Goal: Task Accomplishment & Management: Manage account settings

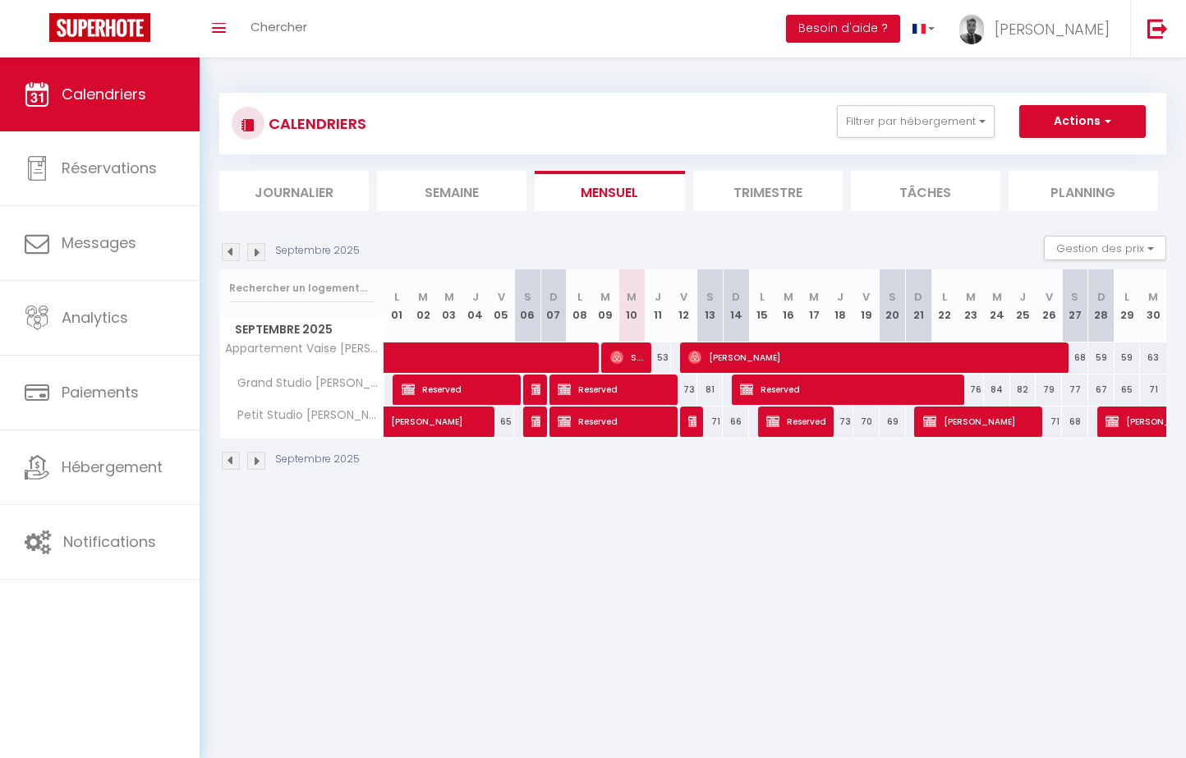
click at [1108, 130] on button "Actions" at bounding box center [1082, 121] width 126 height 33
click at [1030, 86] on div "CALENDRIERS Filtrer par hébergement Conciergerie T2 [PERSON_NAME] Vaise [PERSON…" at bounding box center [692, 282] width 947 height 410
click at [935, 117] on button "Filtrer par hébergement" at bounding box center [916, 121] width 158 height 33
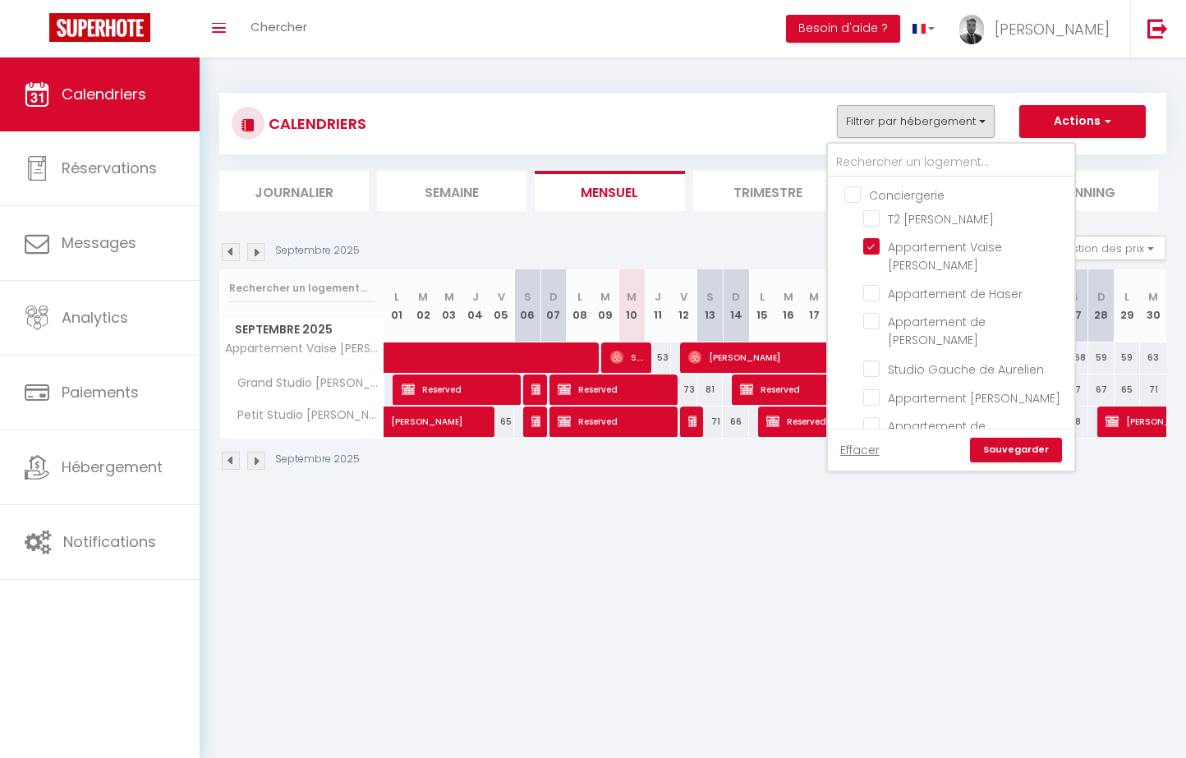
click at [881, 195] on input "Conciergerie" at bounding box center [967, 194] width 246 height 16
checkbox input "true"
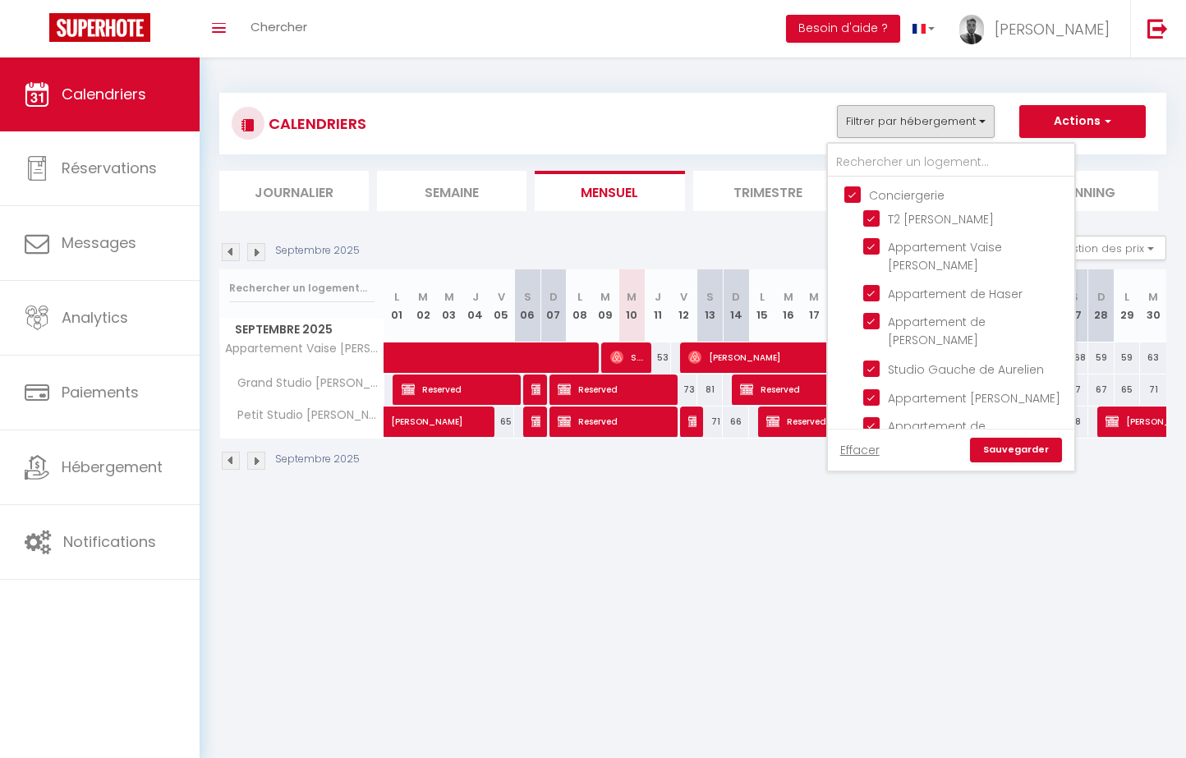
checkbox input "true"
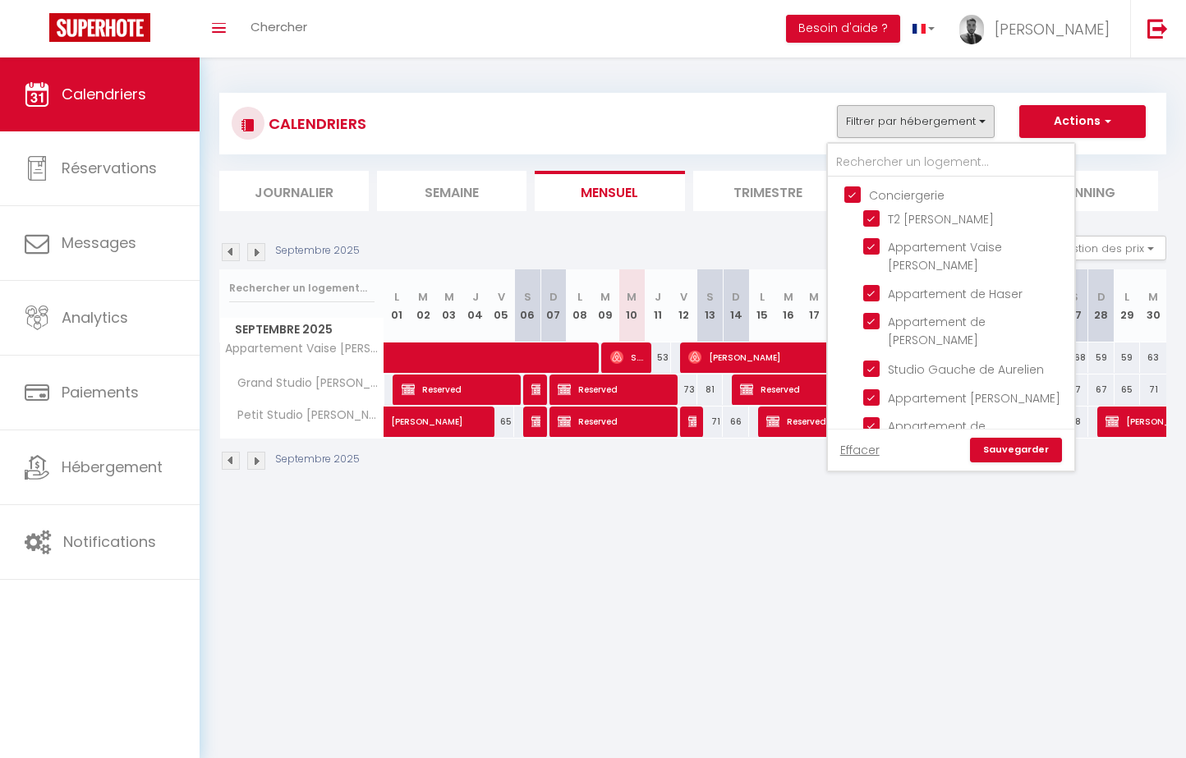
checkbox input "true"
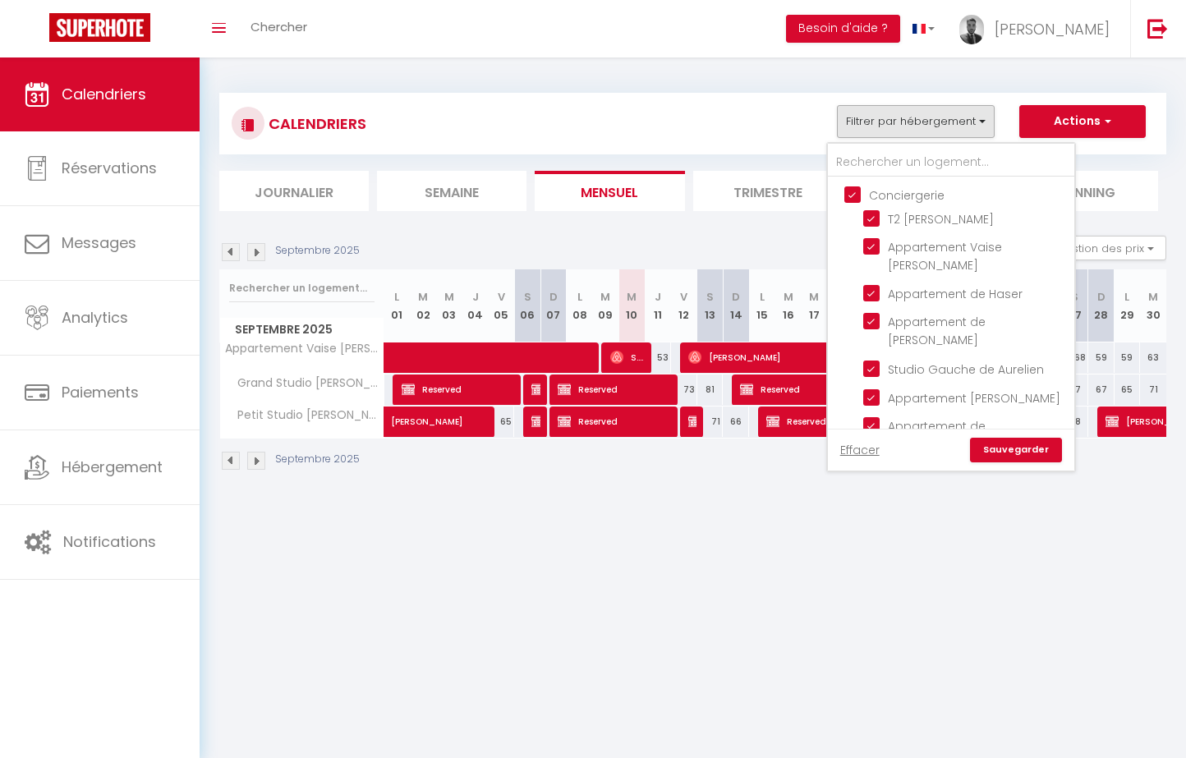
checkbox input "true"
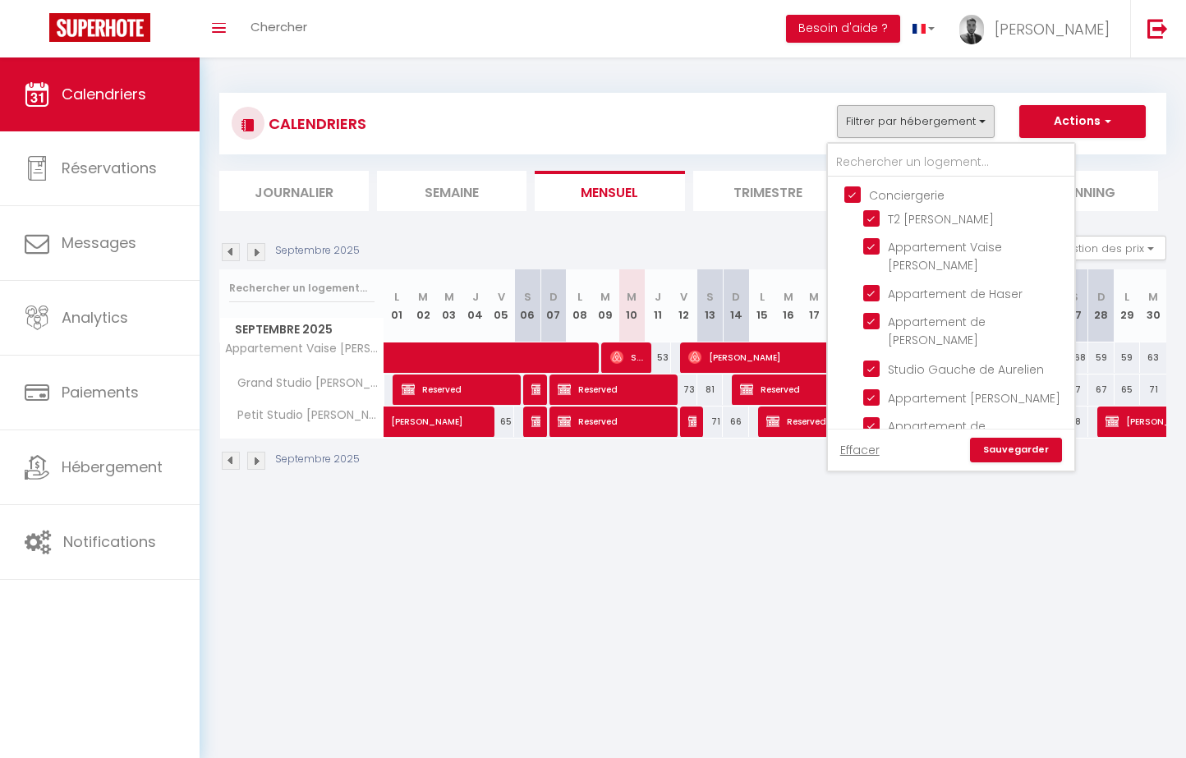
checkbox input "true"
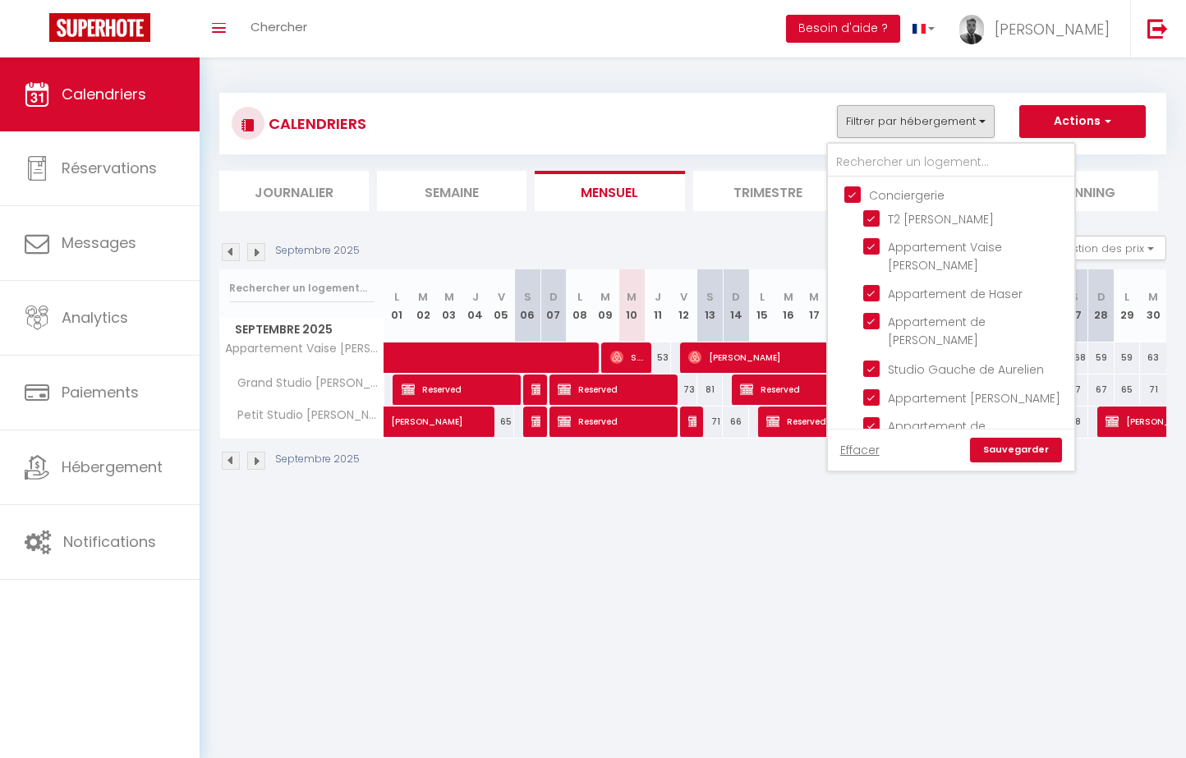
checkbox input "true"
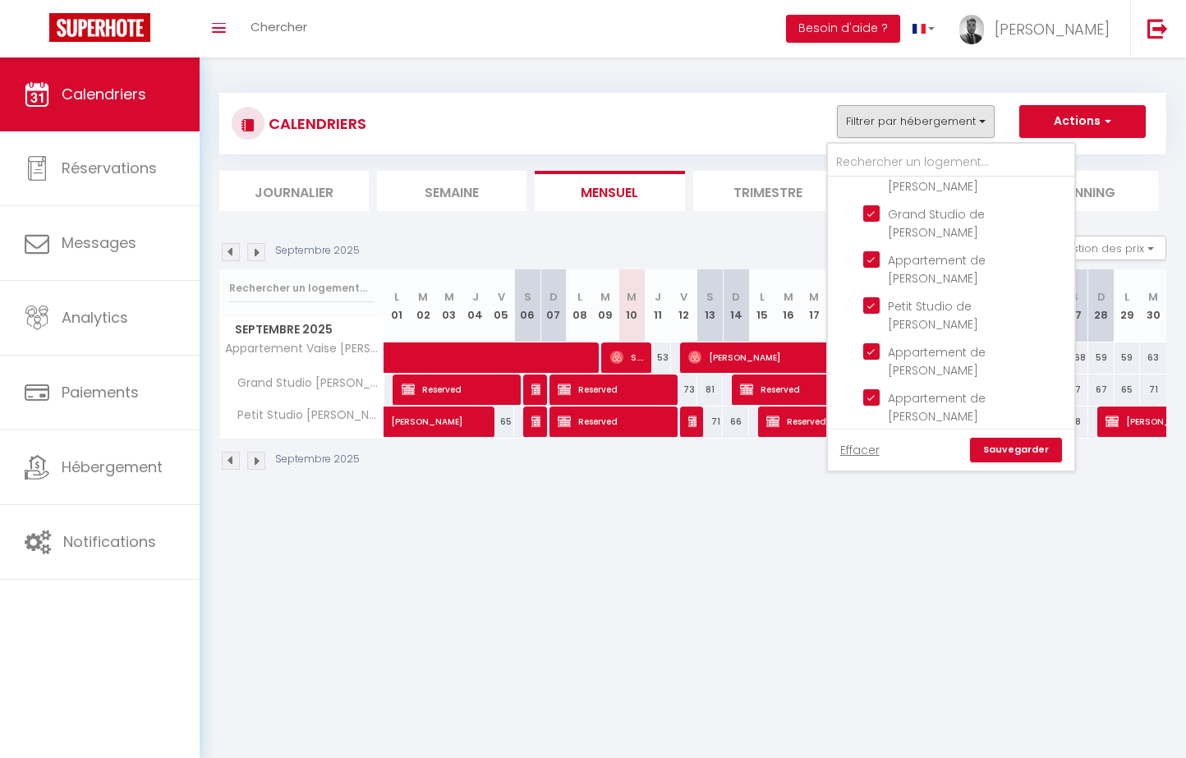
scroll to position [696, 0]
click at [1004, 457] on link "Sauvegarder" at bounding box center [1016, 450] width 92 height 25
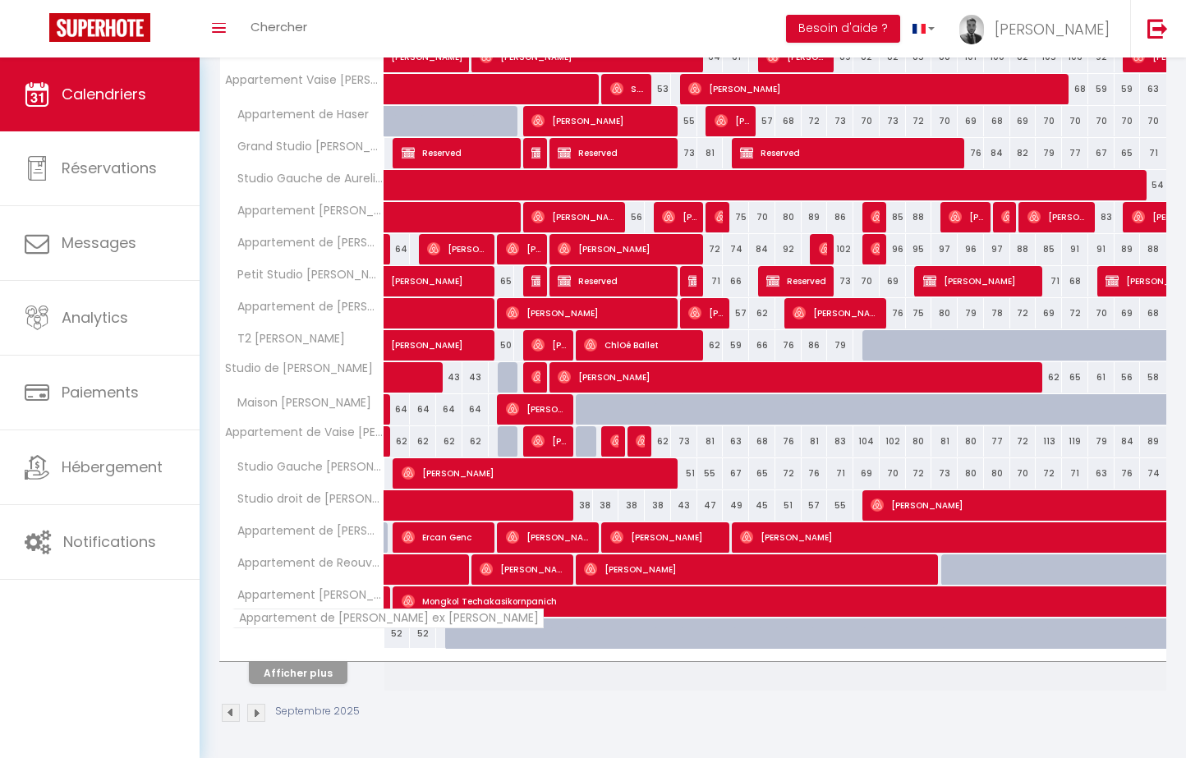
scroll to position [332, 0]
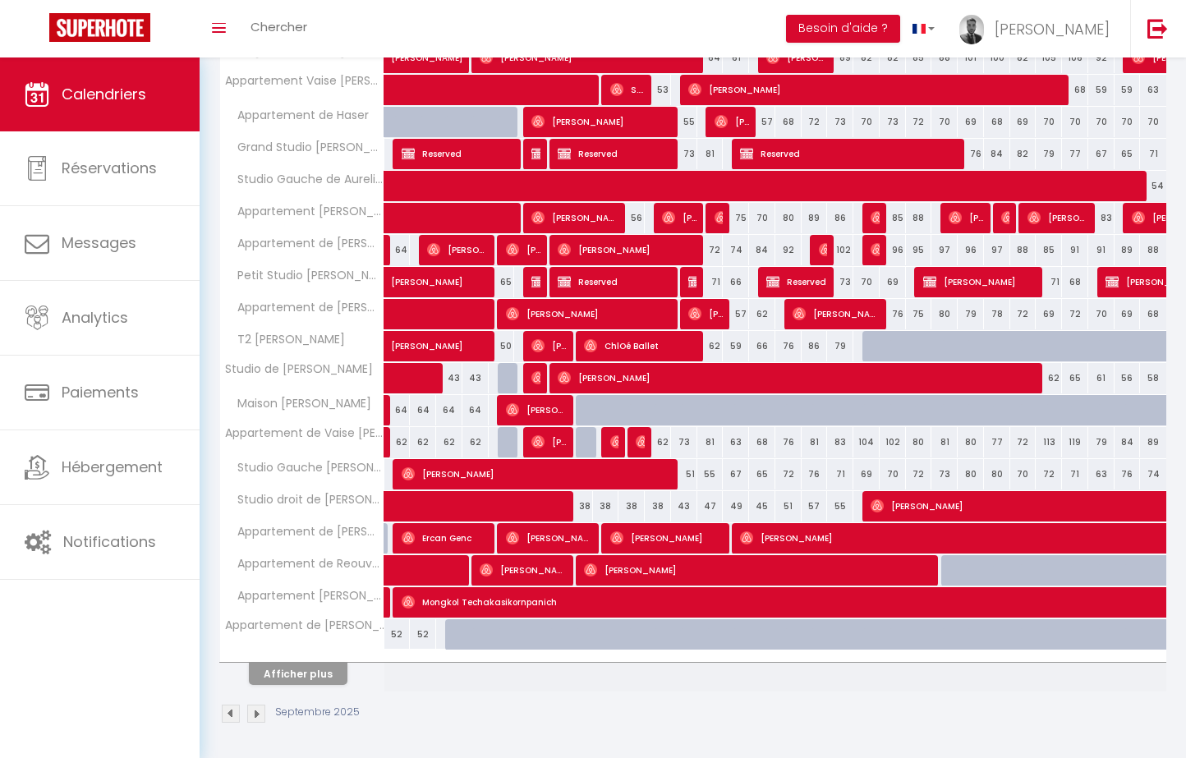
click at [321, 675] on button "Afficher plus" at bounding box center [298, 674] width 99 height 22
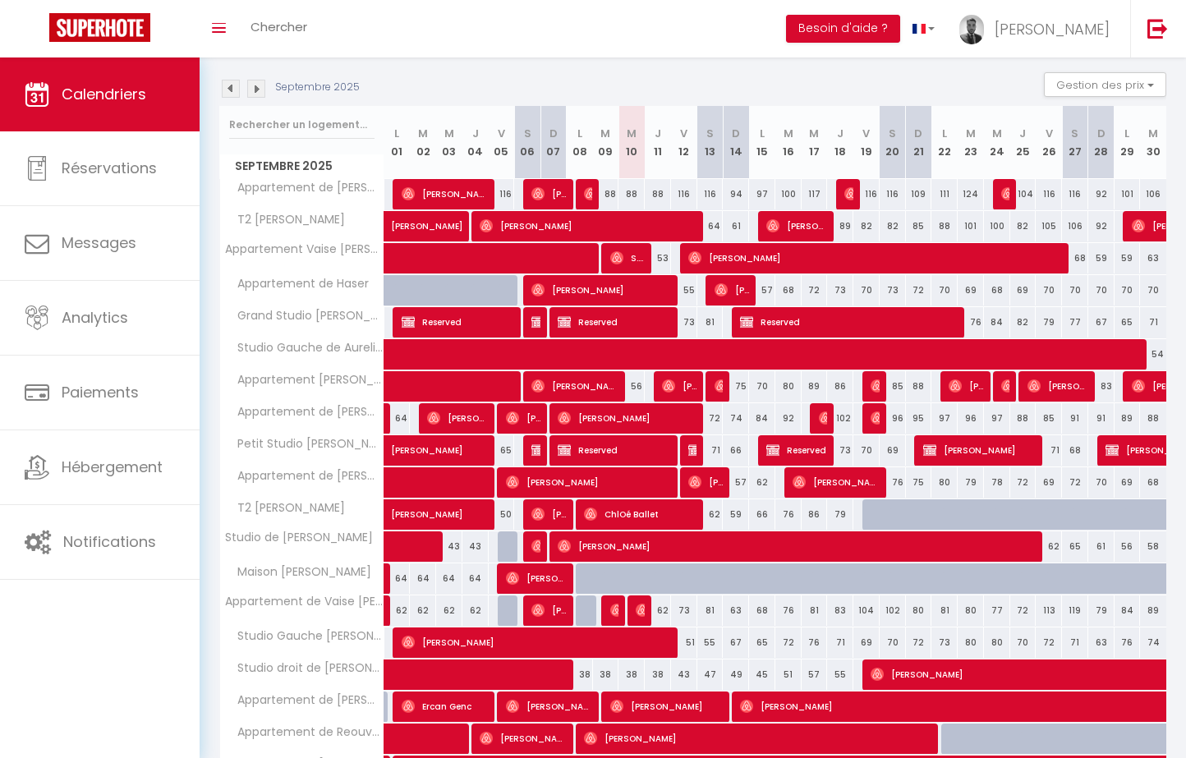
scroll to position [167, 0]
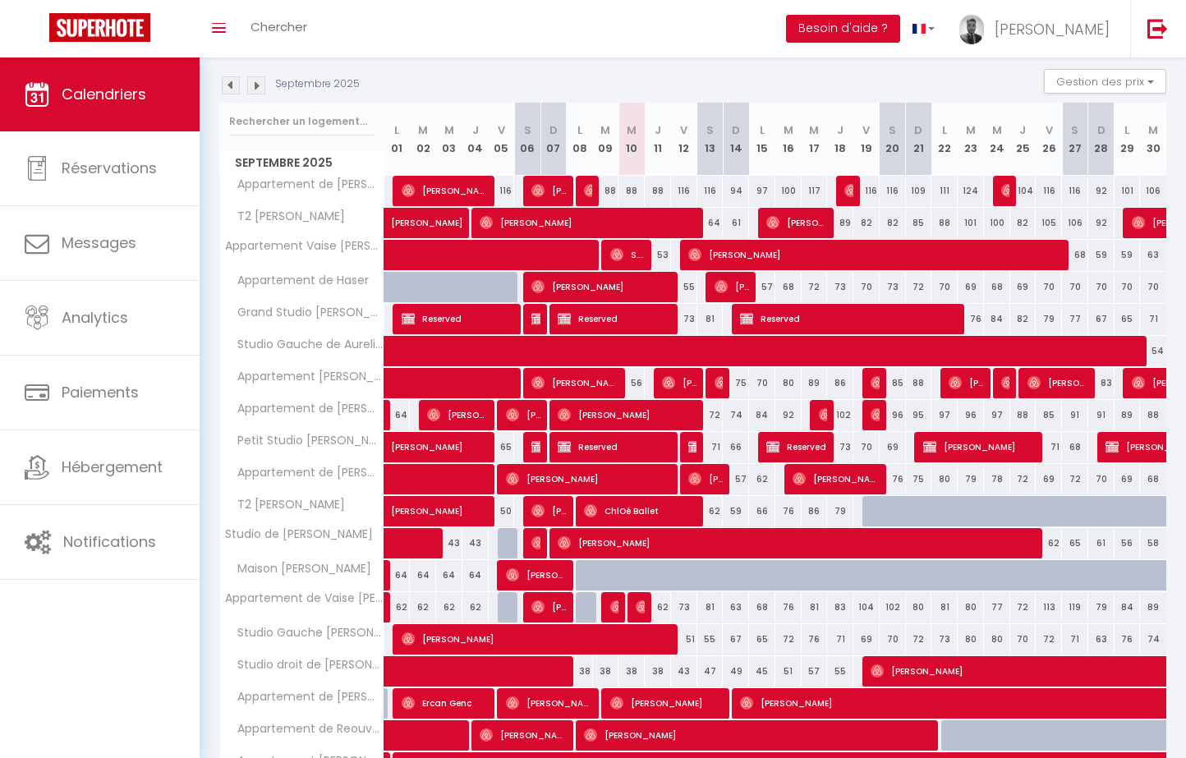
click at [692, 637] on div "51" at bounding box center [684, 639] width 26 height 30
type input "51"
type input "Ven 12 Septembre 2025"
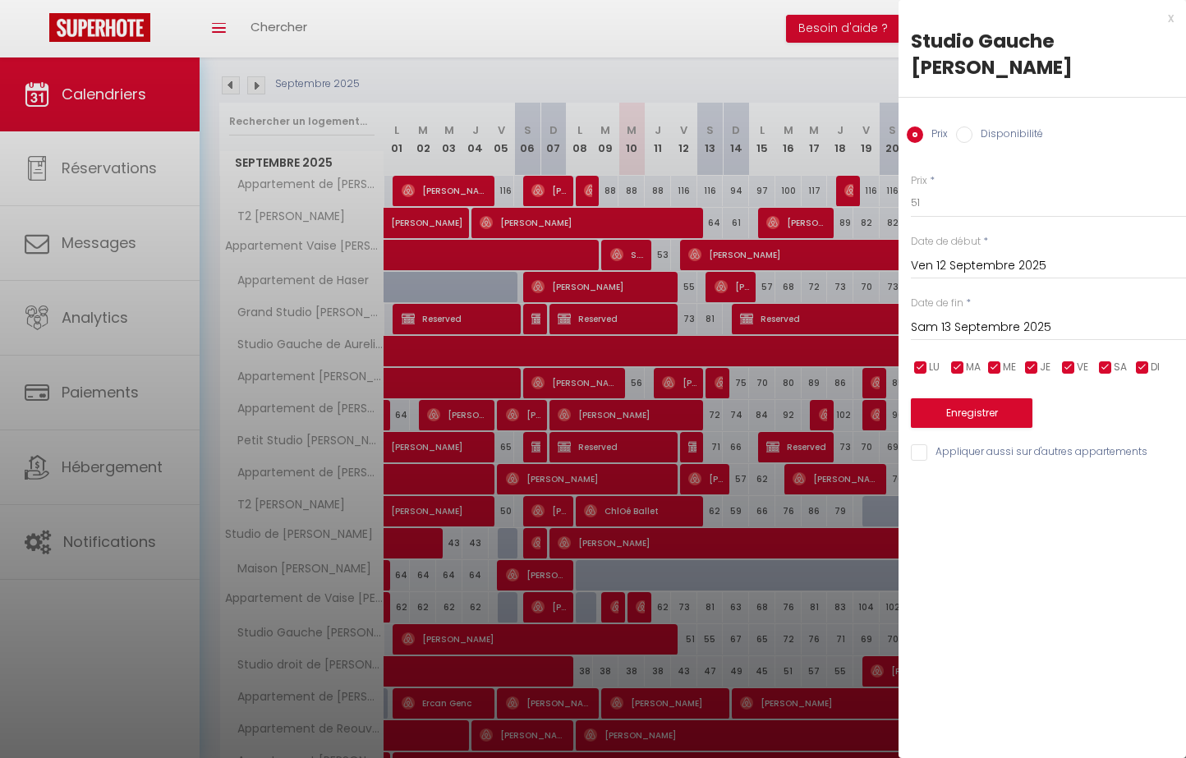
click at [1045, 311] on div "[PERSON_NAME] 13 Septembre 2025 < [DATE] > Dim Lun Mar Mer Jeu Ven Sam 1 2 3 4 …" at bounding box center [1048, 326] width 275 height 30
click at [1039, 317] on input "Sam 13 Septembre 2025" at bounding box center [1048, 327] width 275 height 21
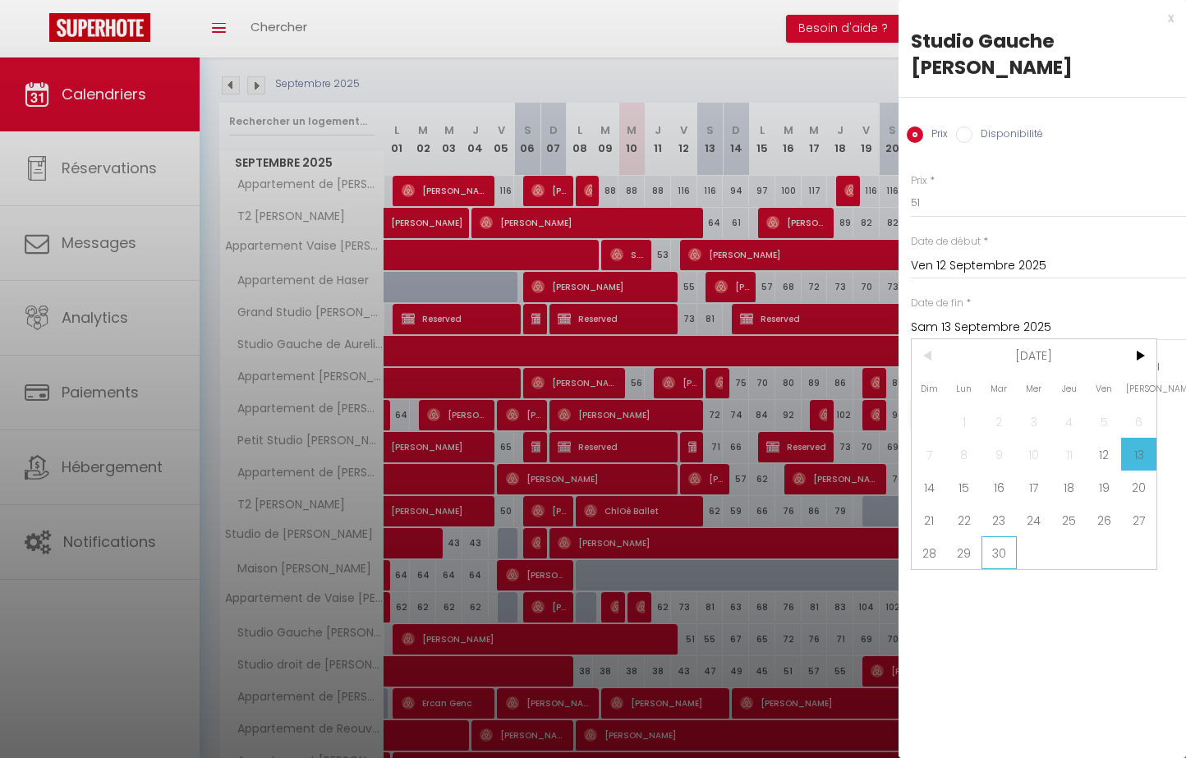
click at [1004, 536] on span "30" at bounding box center [998, 552] width 35 height 33
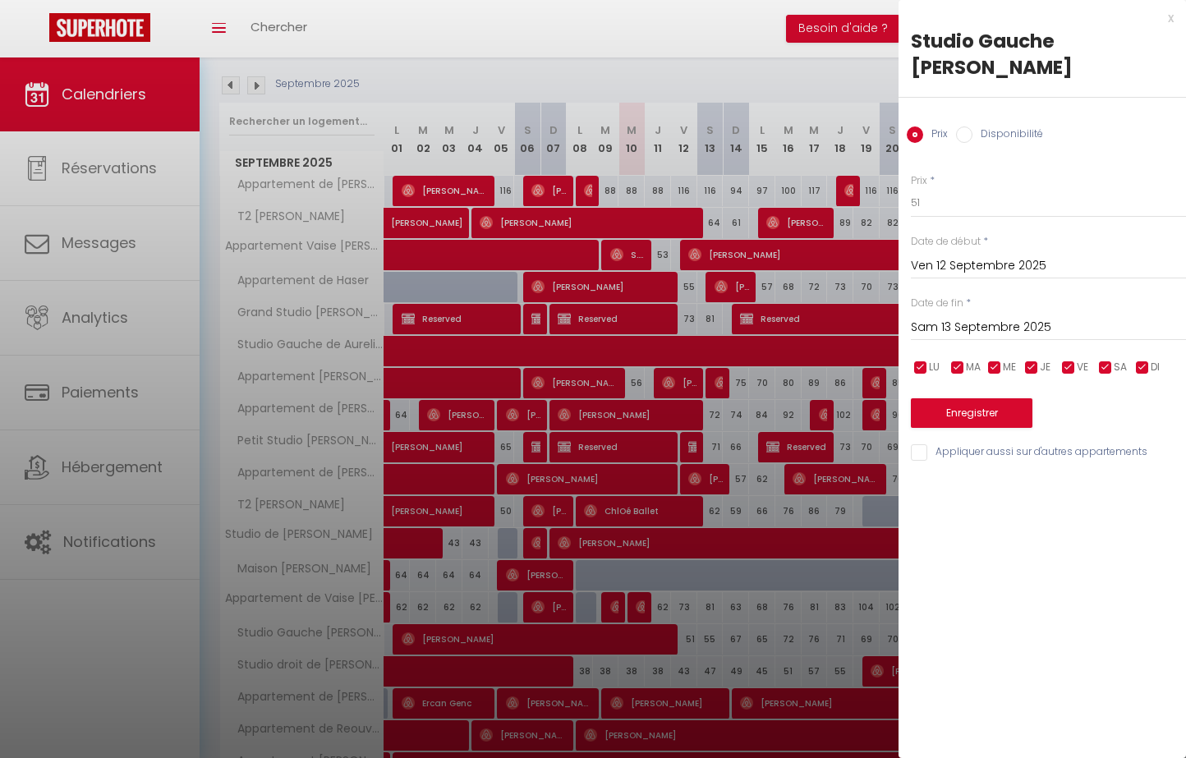
type input "[DATE] Septembre 2025"
click at [976, 126] on label "Disponibilité" at bounding box center [1007, 135] width 71 height 18
click at [972, 126] on input "Disponibilité" at bounding box center [964, 134] width 16 height 16
radio input "true"
radio input "false"
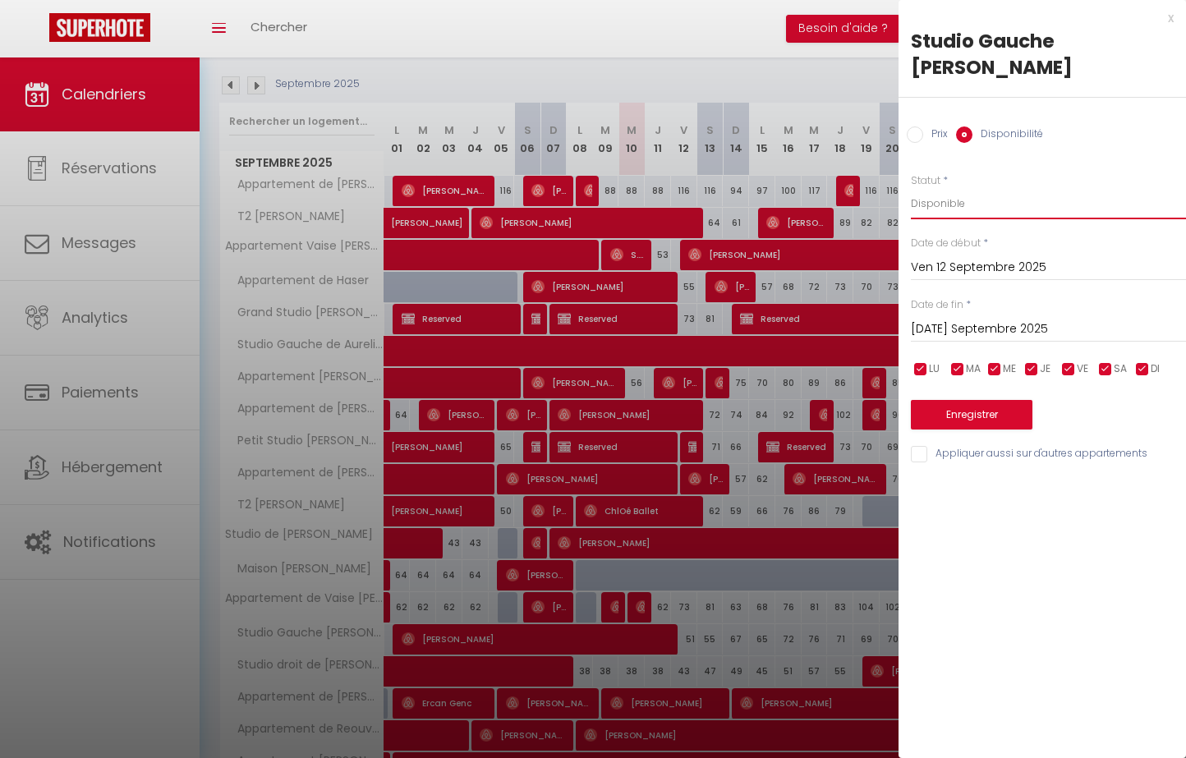
select select "0"
click at [987, 400] on button "Enregistrer" at bounding box center [972, 415] width 122 height 30
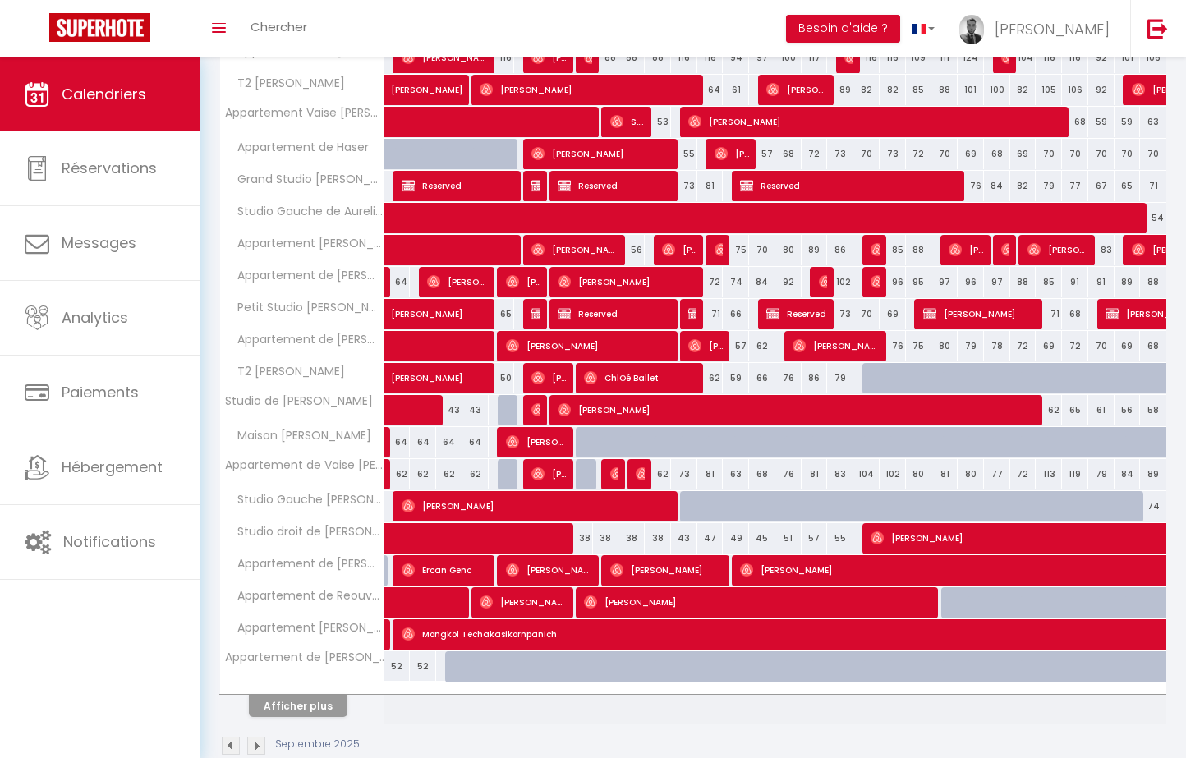
scroll to position [301, 0]
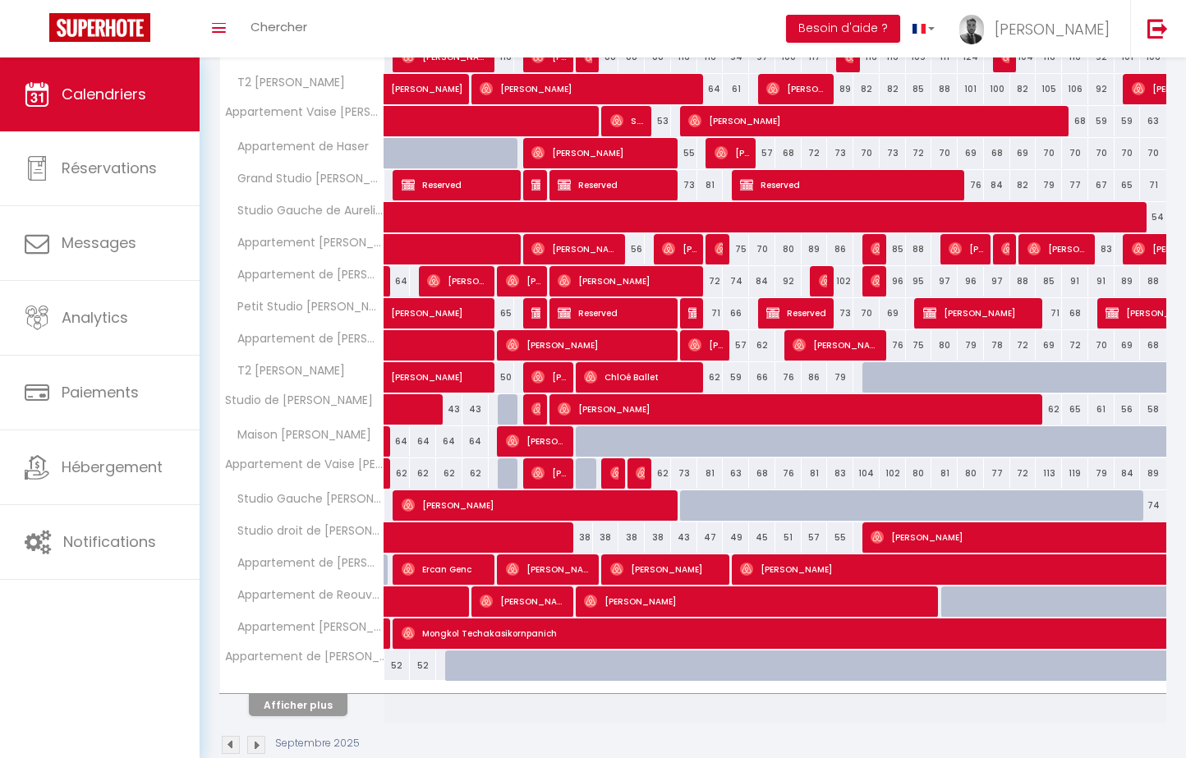
click at [313, 711] on button "Afficher plus" at bounding box center [298, 705] width 99 height 22
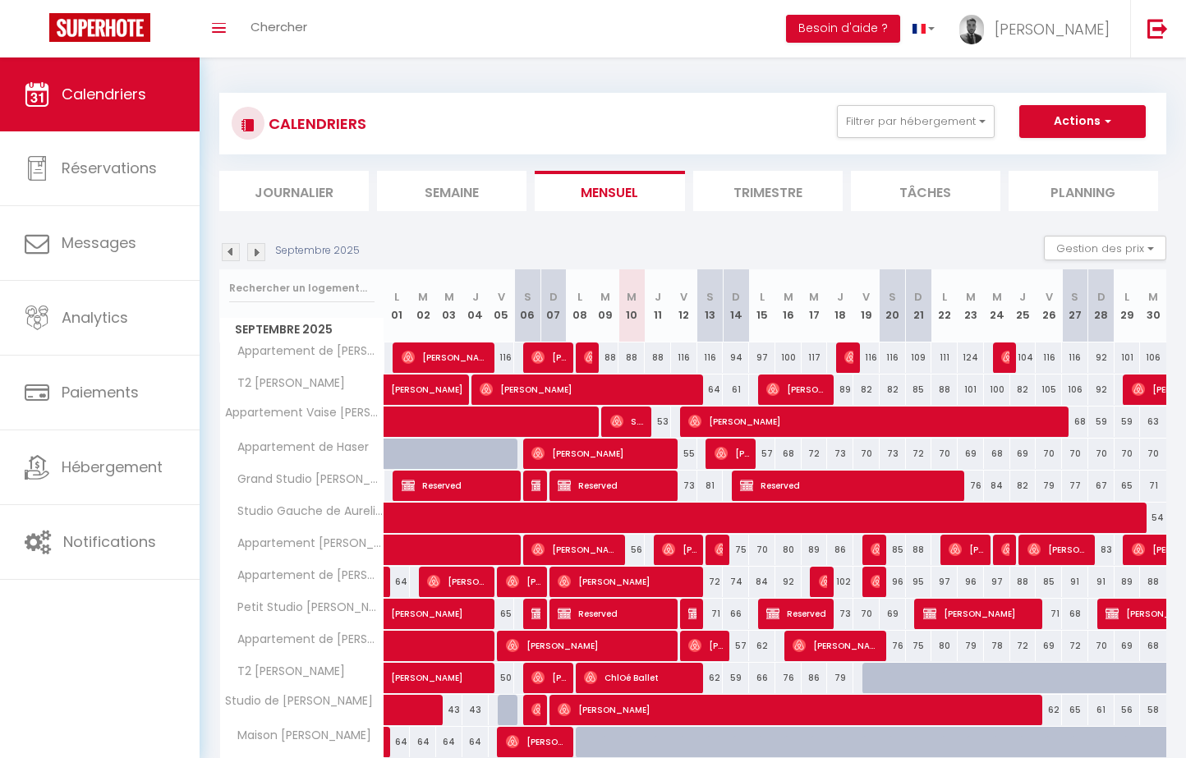
scroll to position [0, 0]
click at [258, 250] on img at bounding box center [256, 252] width 18 height 18
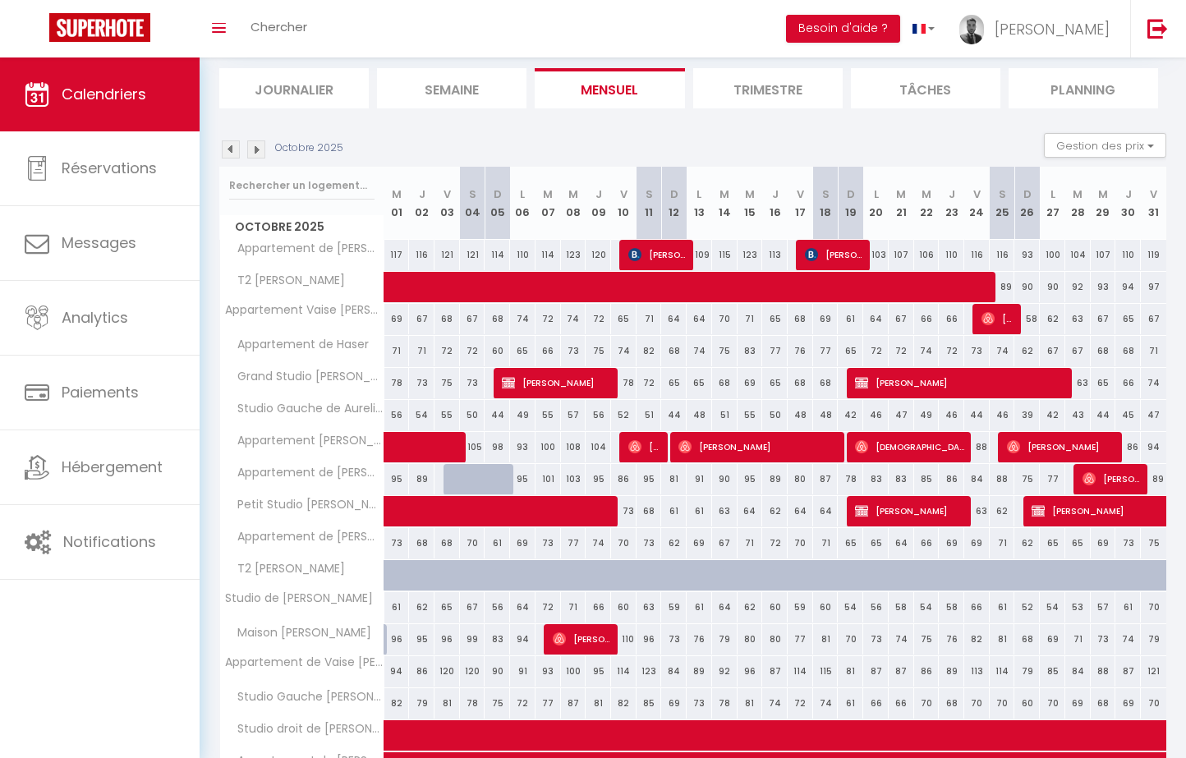
scroll to position [88, 0]
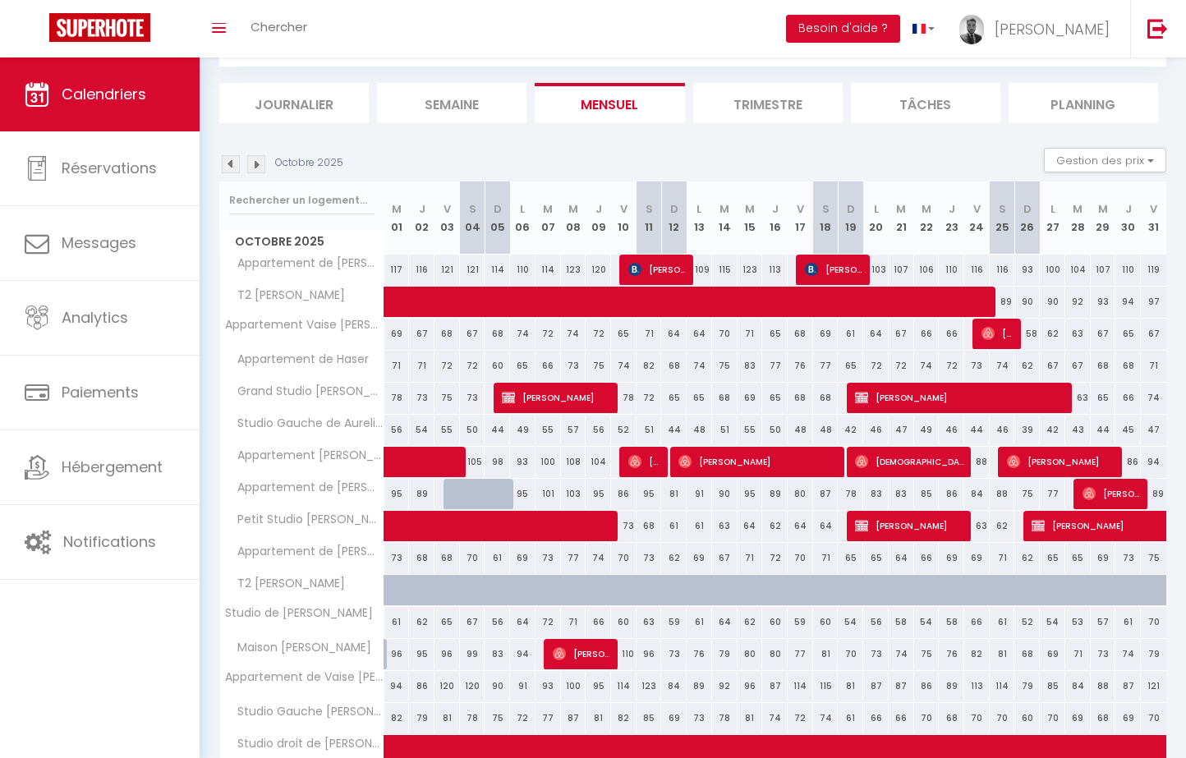
click at [262, 171] on img at bounding box center [256, 164] width 18 height 18
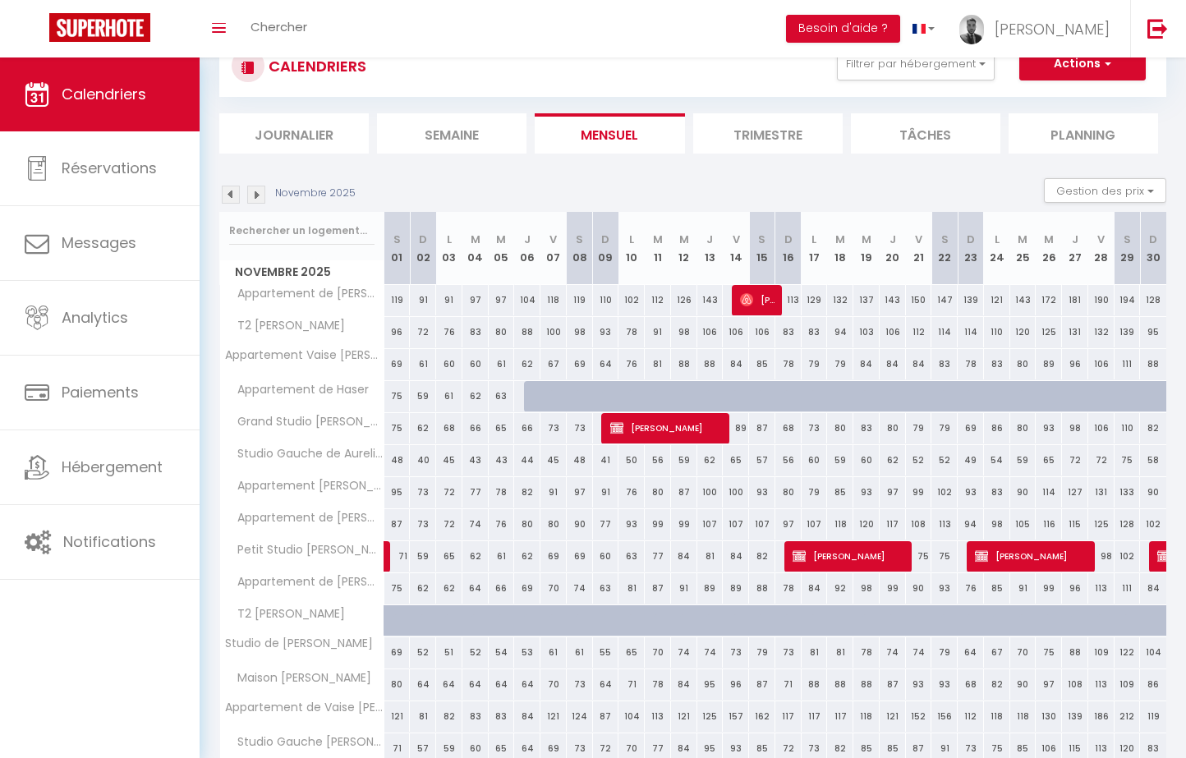
click at [230, 192] on img at bounding box center [231, 195] width 18 height 18
